Goal: Information Seeking & Learning: Learn about a topic

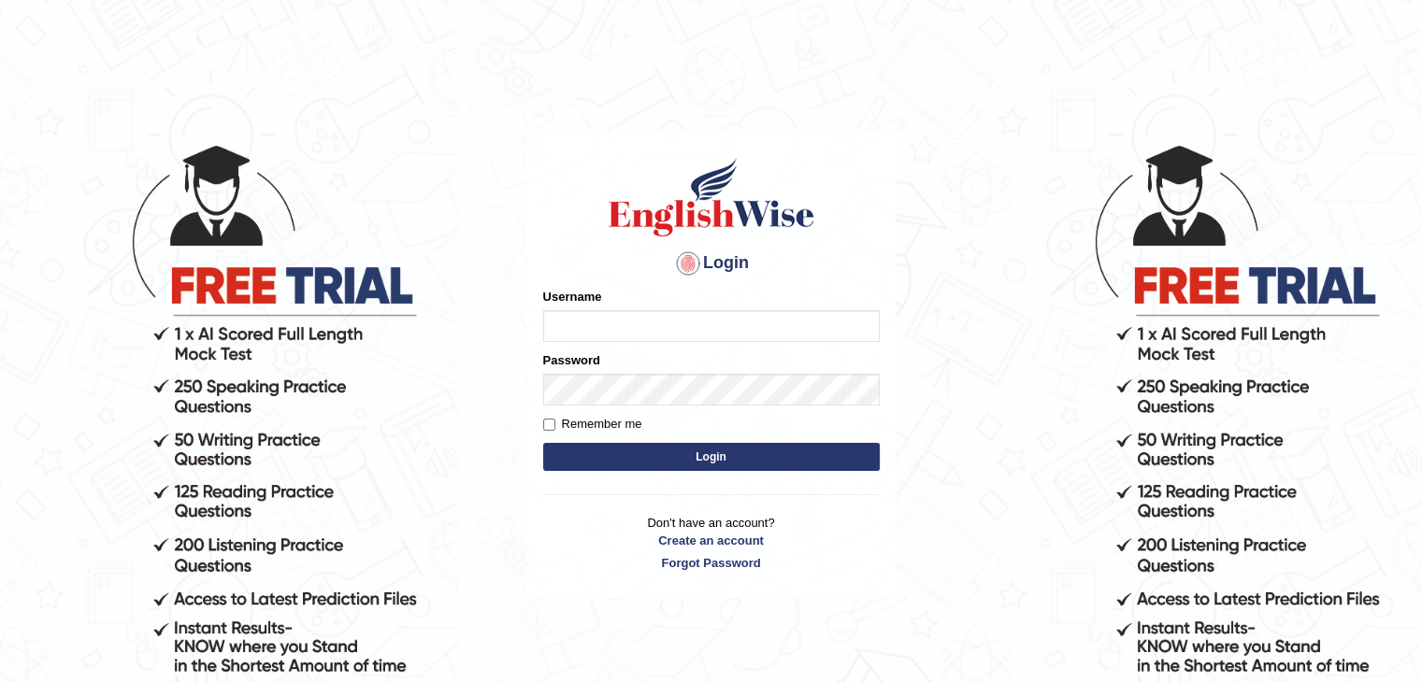
type input "Gurpinder1898"
click at [839, 445] on button "Login" at bounding box center [711, 457] width 337 height 28
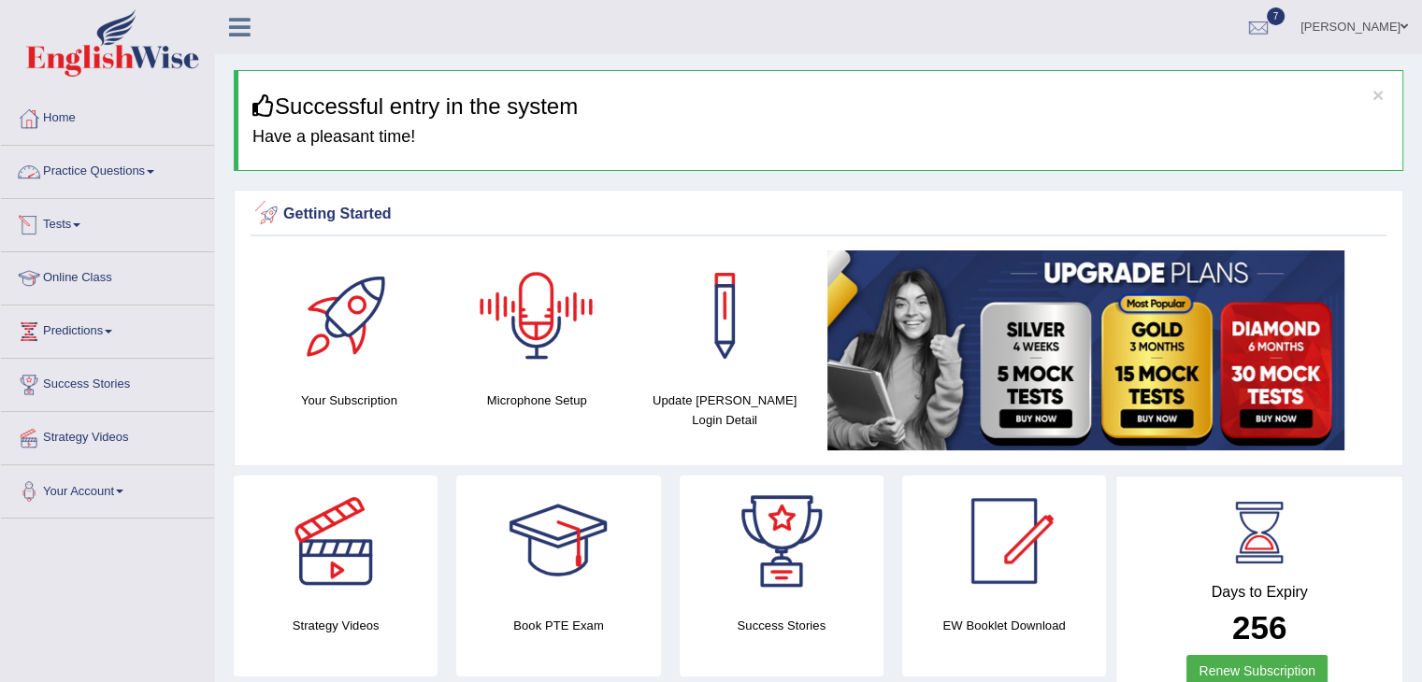
click at [130, 158] on link "Practice Questions" at bounding box center [107, 169] width 213 height 47
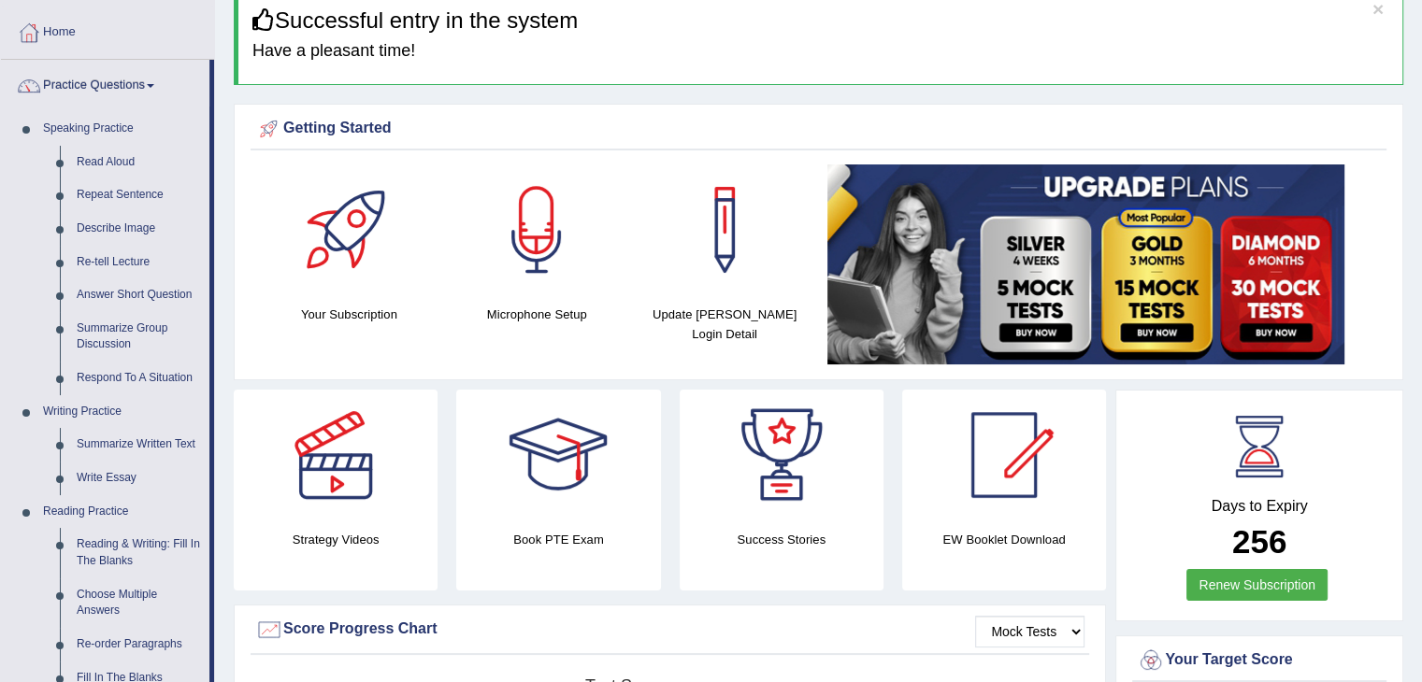
scroll to position [88, 0]
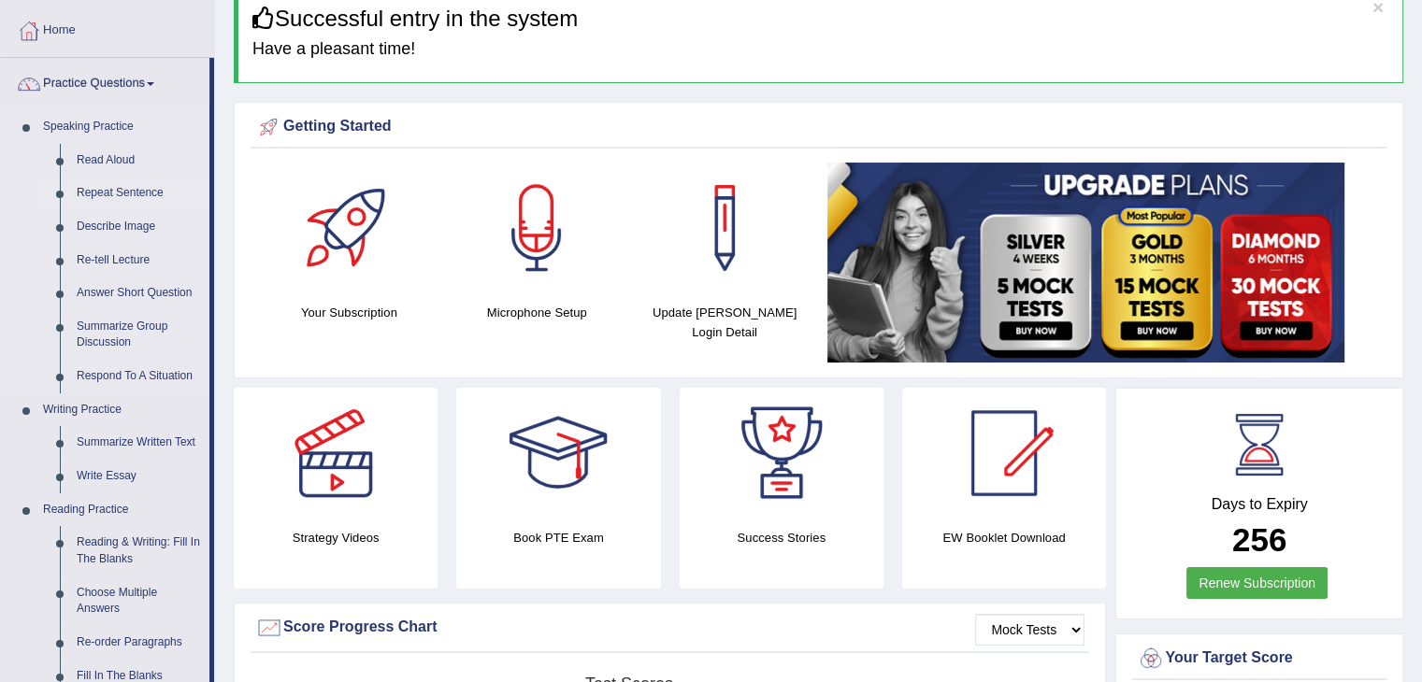
click at [116, 200] on link "Repeat Sentence" at bounding box center [138, 194] width 141 height 34
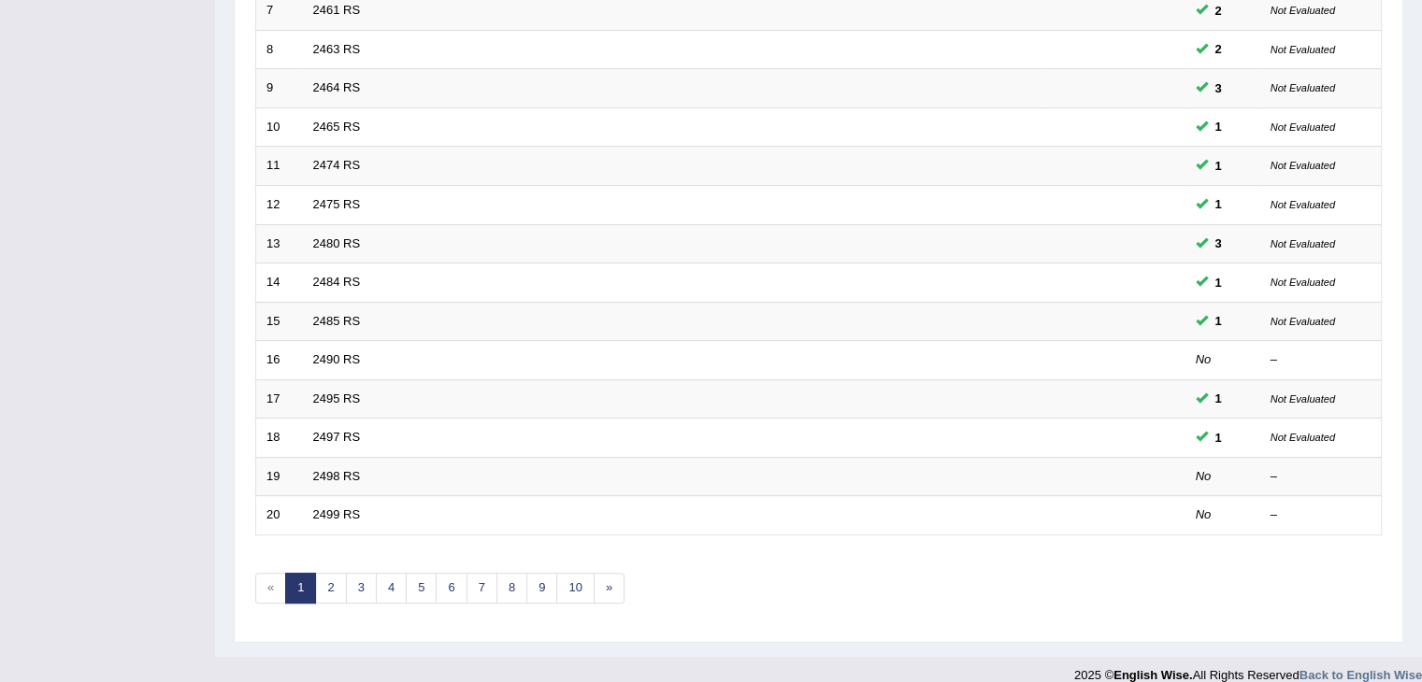
scroll to position [550, 0]
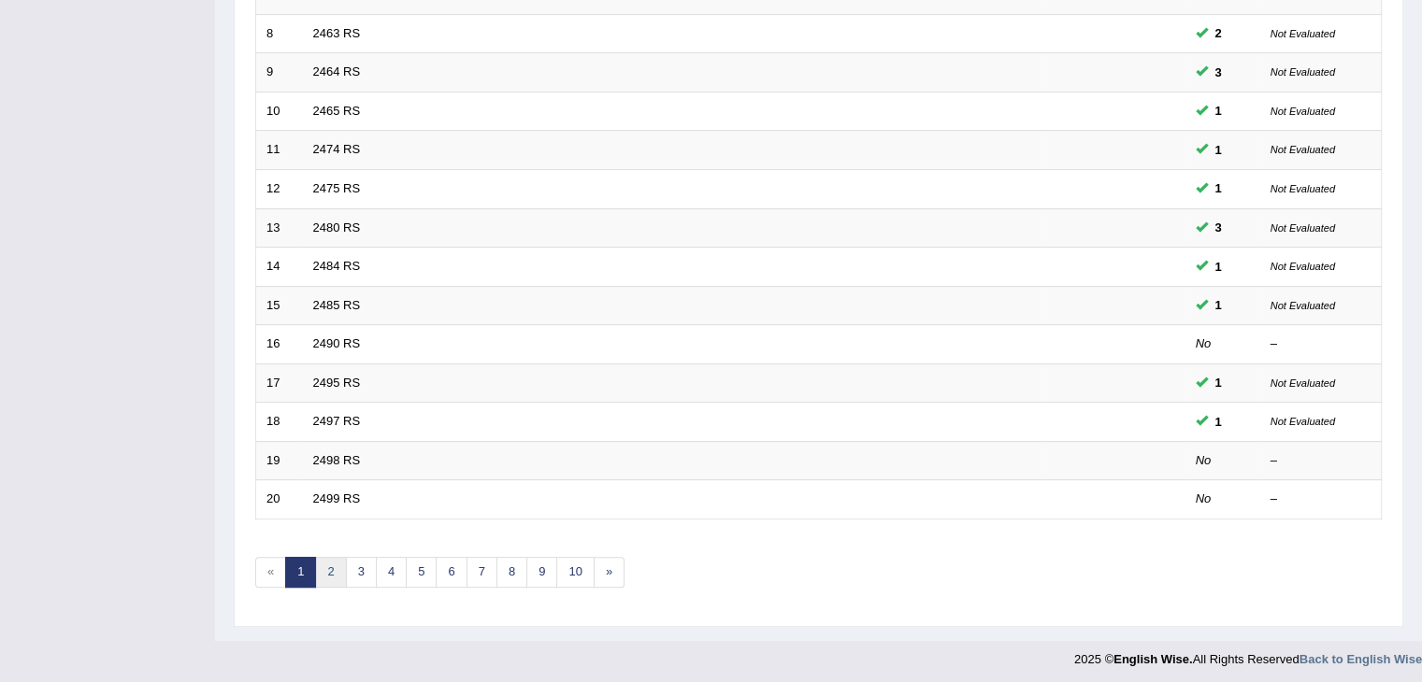
click at [338, 562] on link "2" at bounding box center [330, 572] width 31 height 31
click at [576, 557] on link "10" at bounding box center [574, 572] width 37 height 31
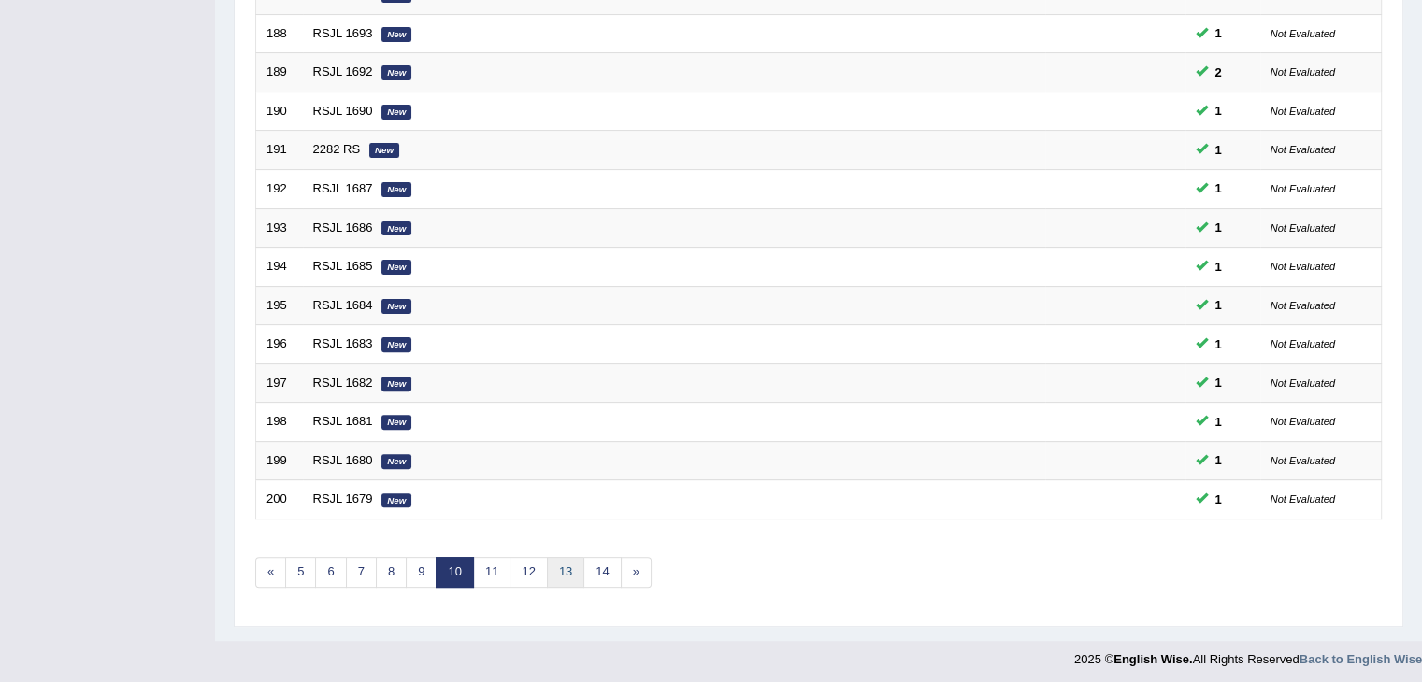
click at [557, 576] on link "13" at bounding box center [565, 572] width 37 height 31
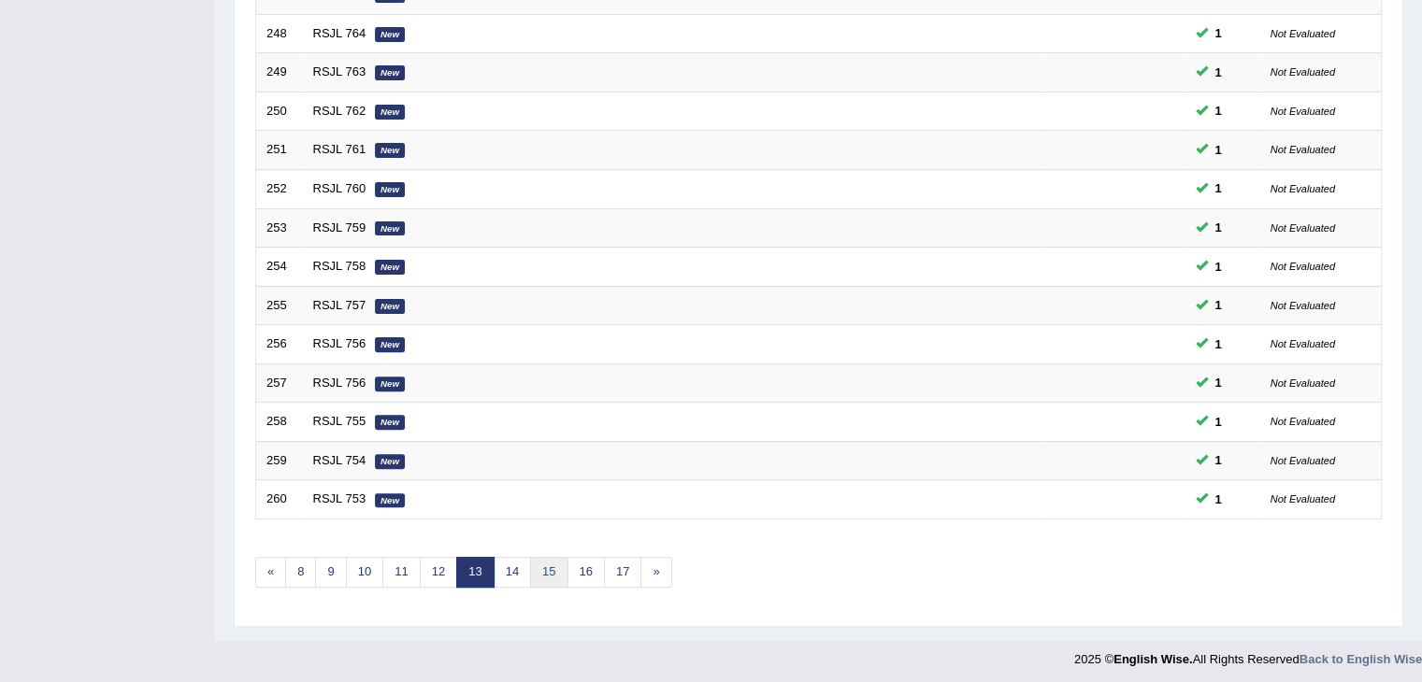
click at [552, 579] on link "15" at bounding box center [548, 572] width 37 height 31
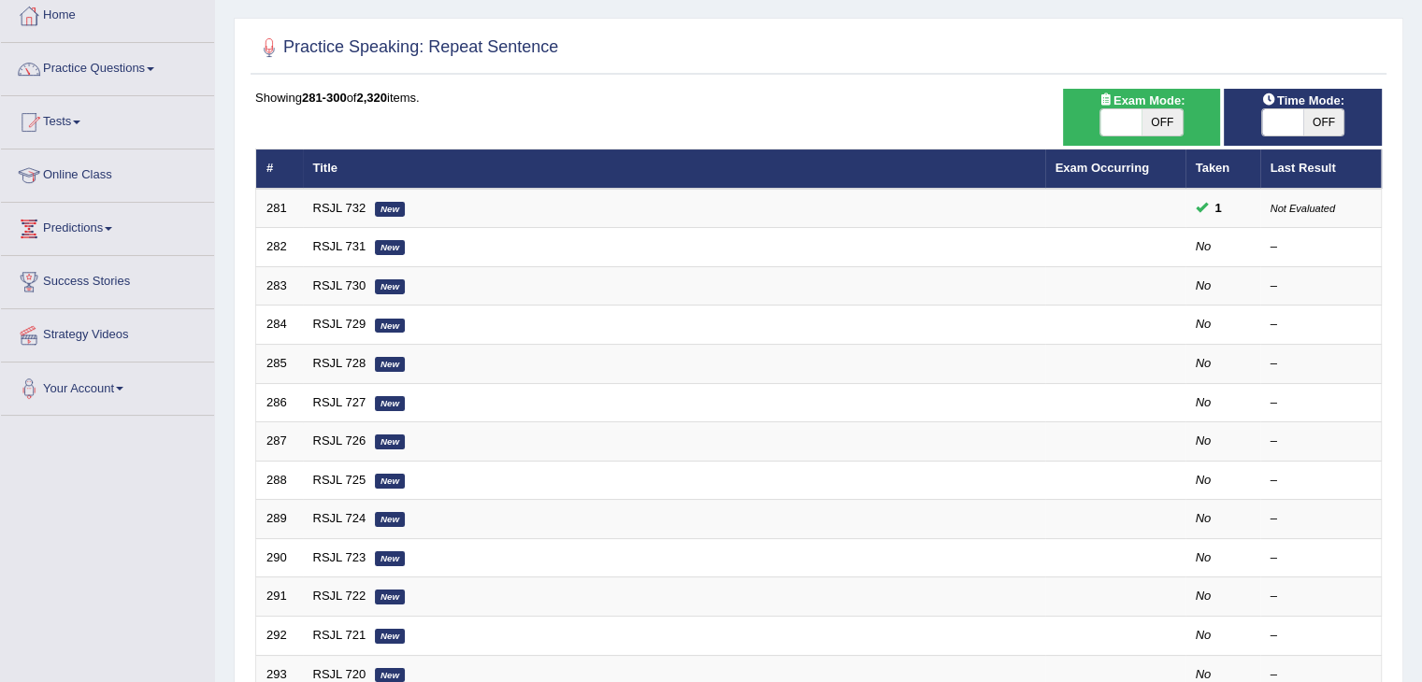
scroll to position [104, 0]
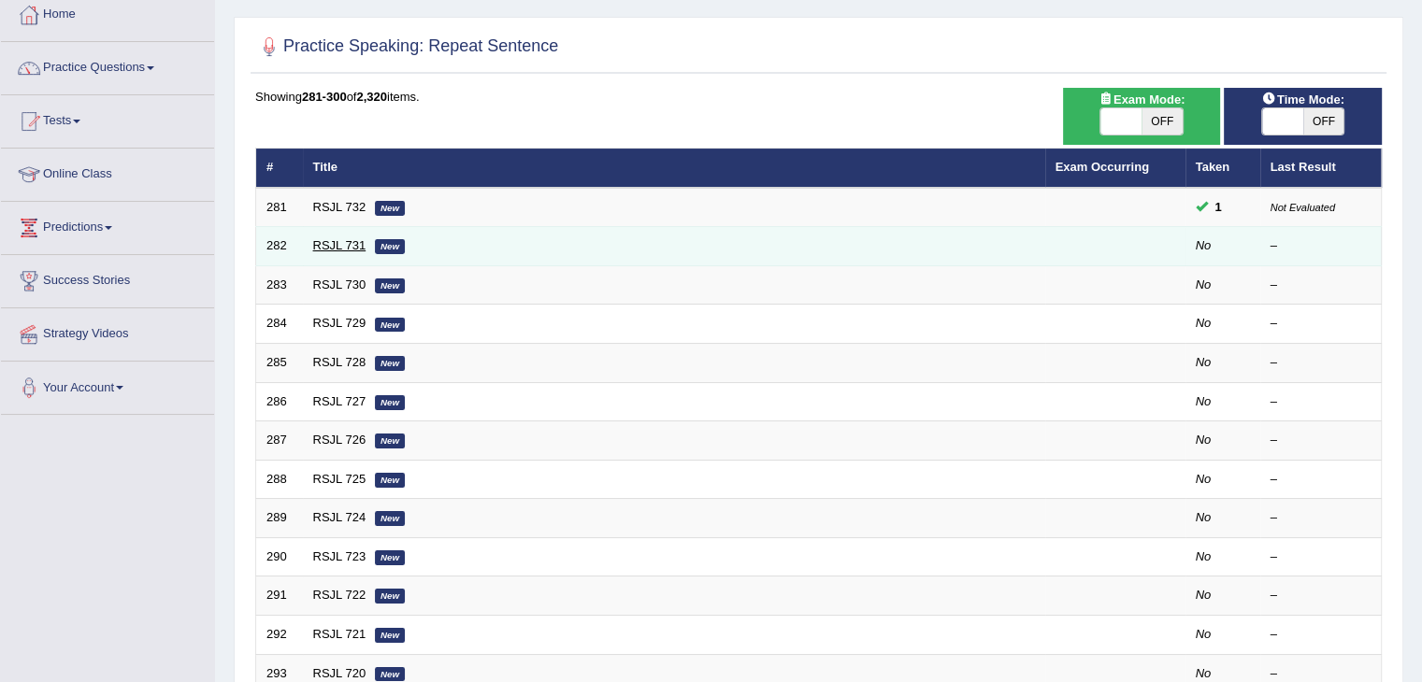
click at [340, 244] on link "RSJL 731" at bounding box center [339, 245] width 53 height 14
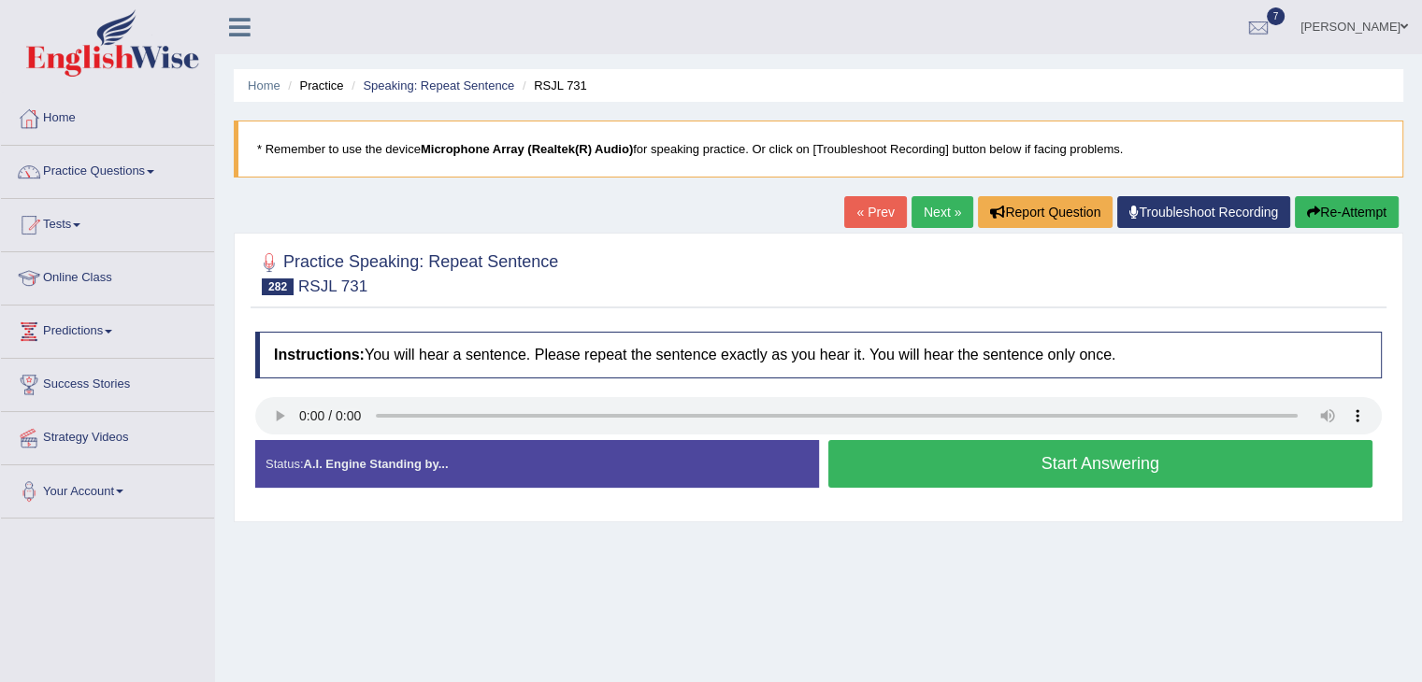
click at [927, 466] on button "Start Answering" at bounding box center [1100, 464] width 545 height 48
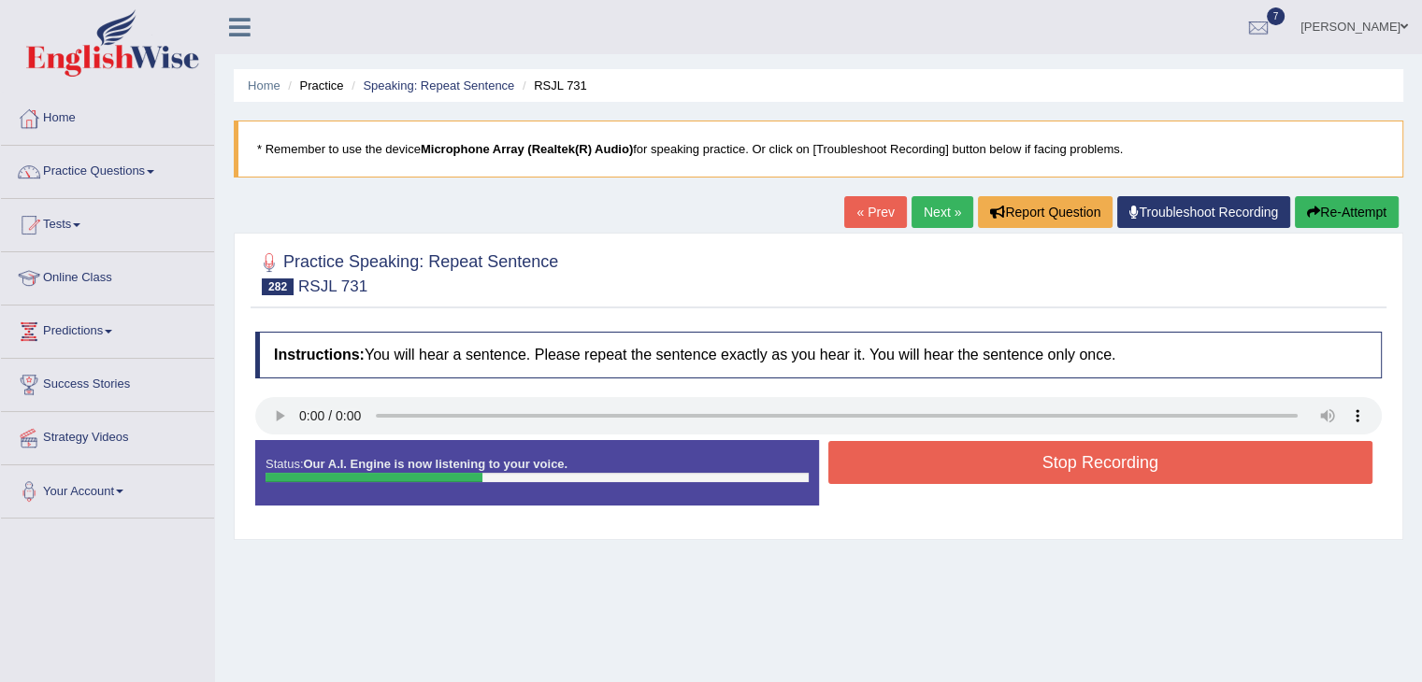
click at [927, 466] on button "Stop Recording" at bounding box center [1100, 462] width 545 height 43
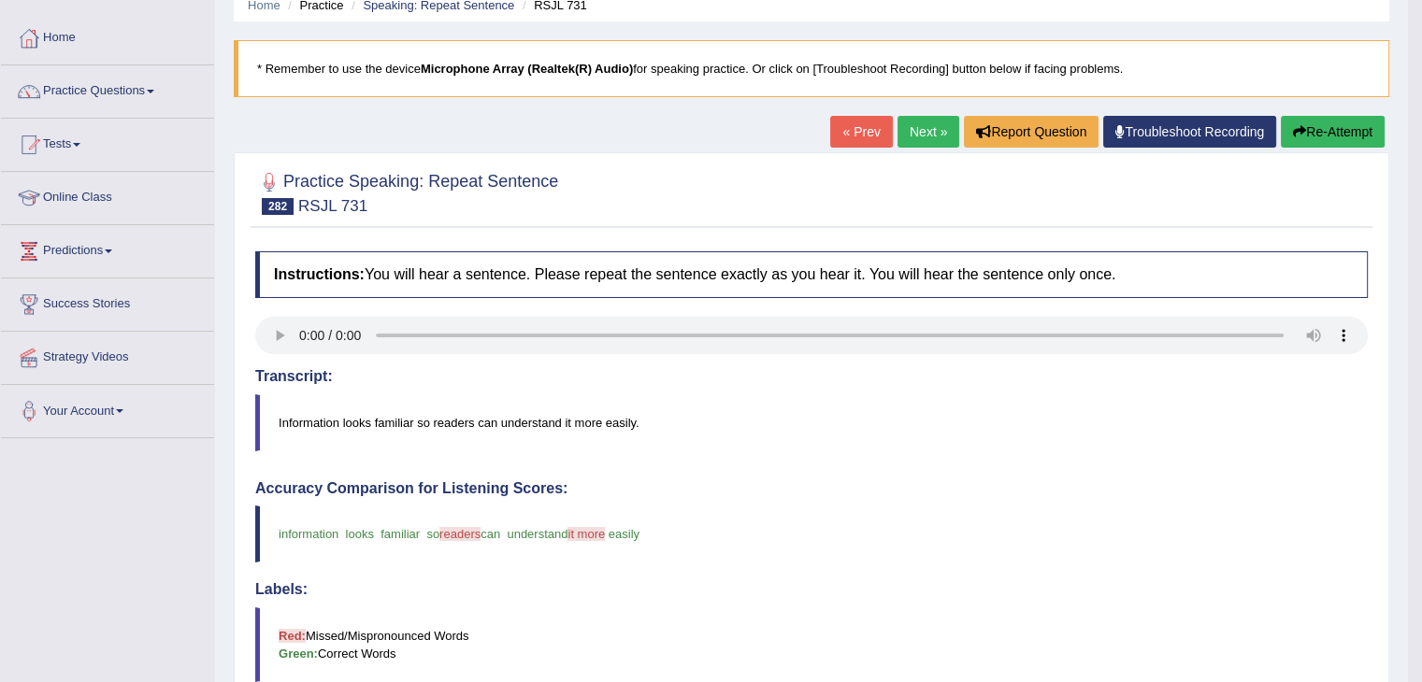
scroll to position [73, 0]
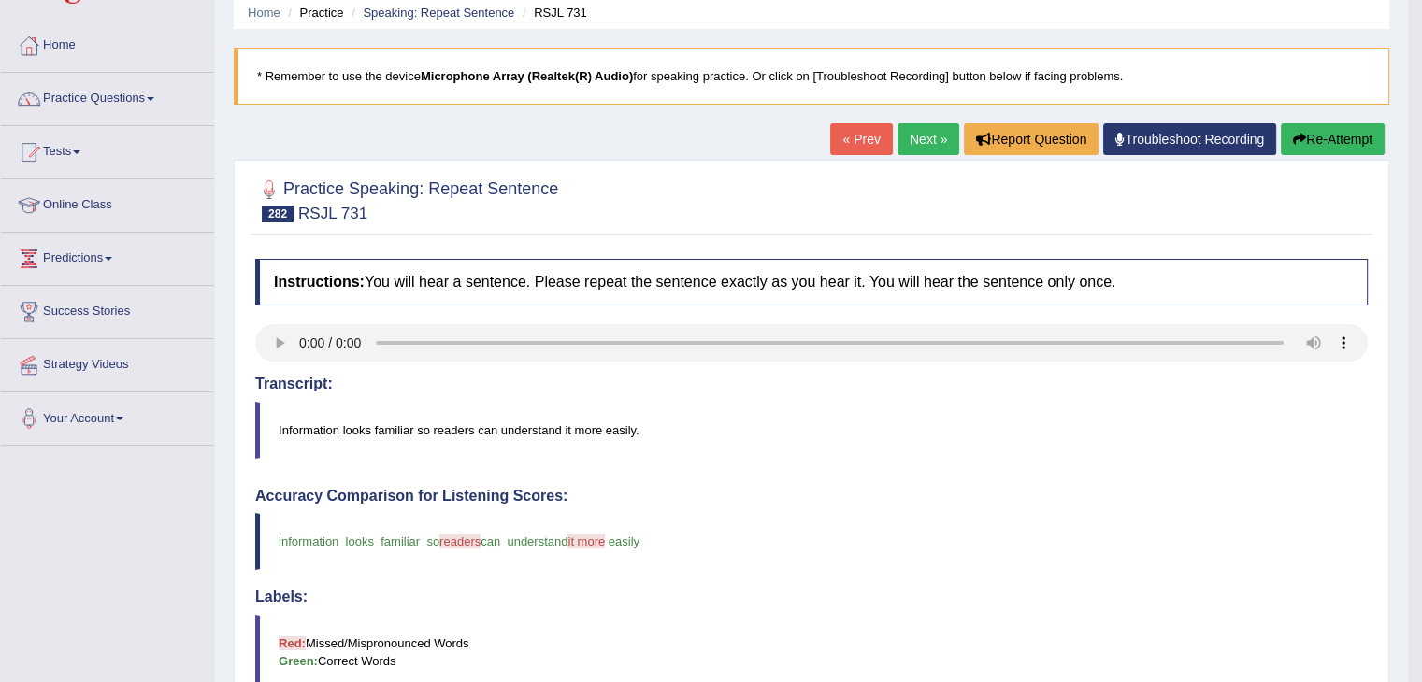
click at [908, 151] on link "Next »" at bounding box center [928, 139] width 62 height 32
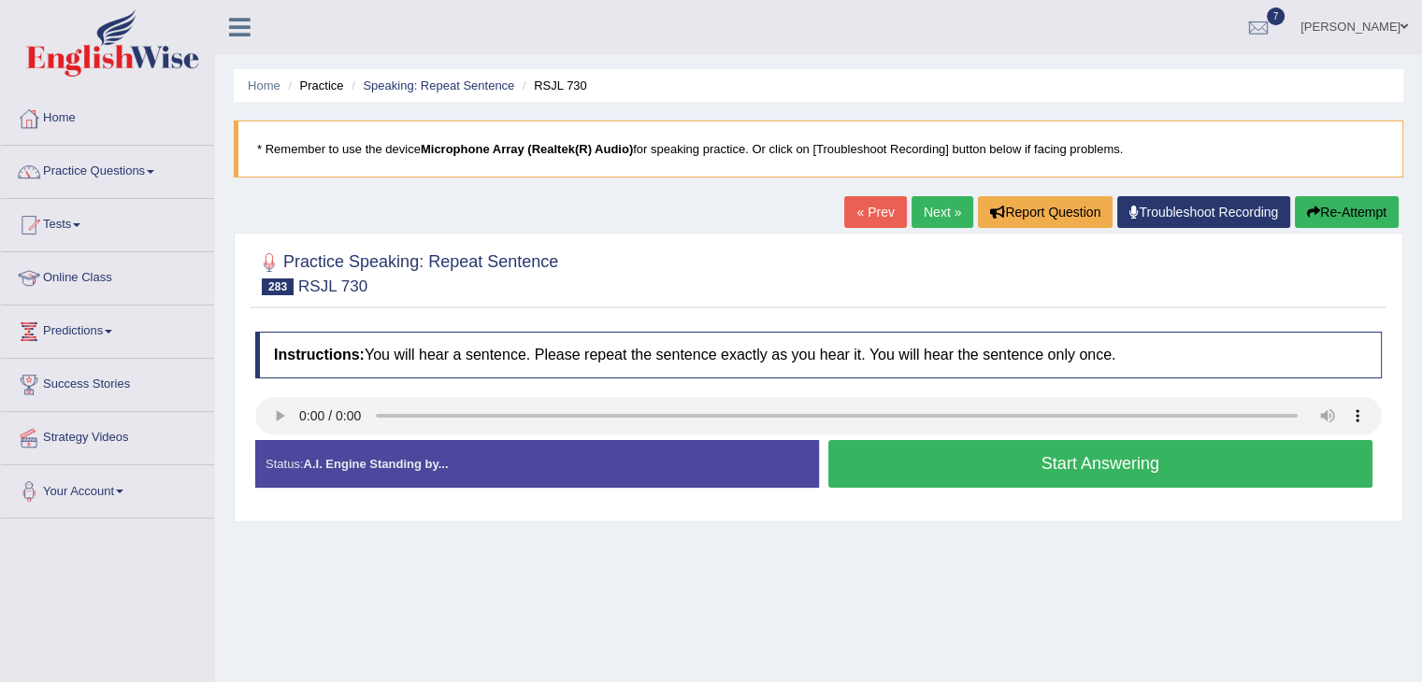
click at [949, 472] on button "Start Answering" at bounding box center [1100, 464] width 545 height 48
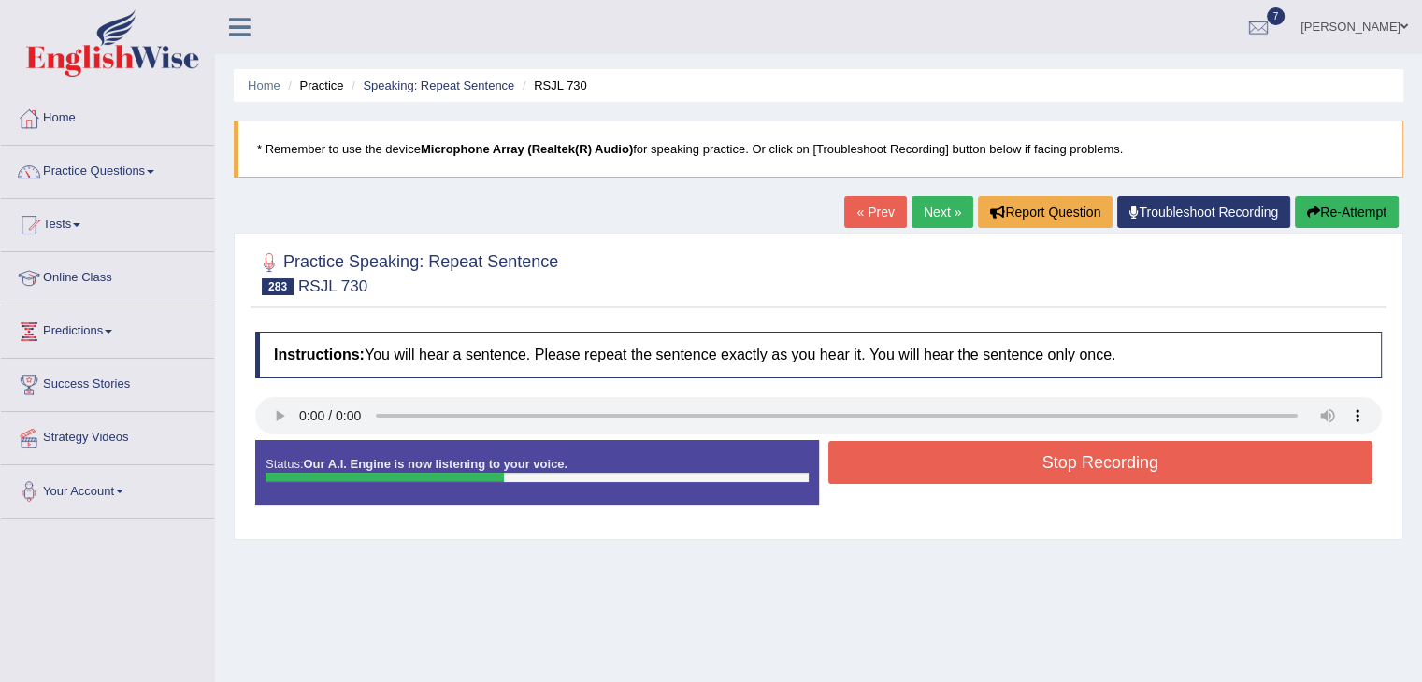
click at [949, 472] on button "Stop Recording" at bounding box center [1100, 462] width 545 height 43
